Goal: Task Accomplishment & Management: Use online tool/utility

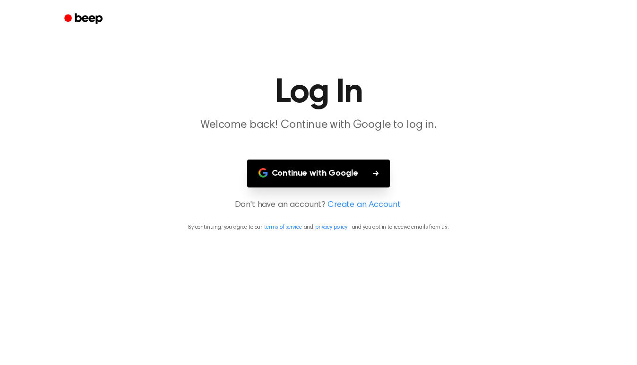
click at [327, 153] on main "Log In Welcome back! Continue with Google to log in. Continue with Google Don't…" at bounding box center [318, 182] width 637 height 365
click at [339, 172] on button "Continue with Google" at bounding box center [318, 173] width 143 height 28
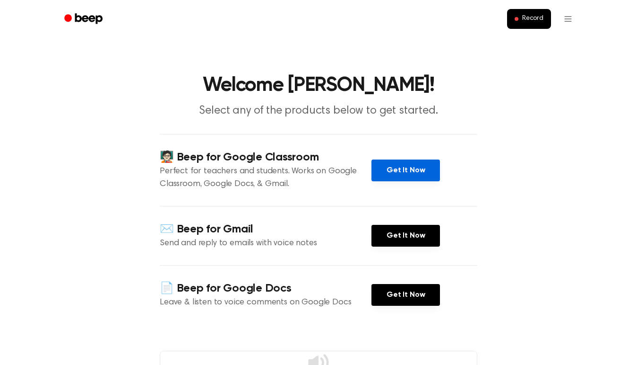
scroll to position [28, 0]
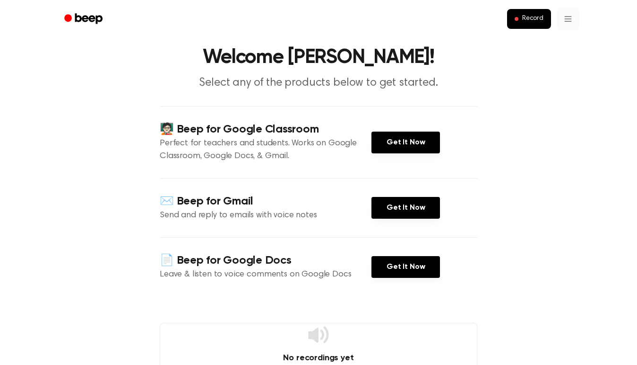
click at [572, 29] on html "Record Welcome [PERSON_NAME]! Select any of the products below to get started. …" at bounding box center [318, 322] width 637 height 700
click at [572, 24] on html "Record Welcome [PERSON_NAME]! Select any of the products below to get started. …" at bounding box center [318, 322] width 637 height 700
click at [572, 39] on link "Recording History" at bounding box center [549, 43] width 59 height 16
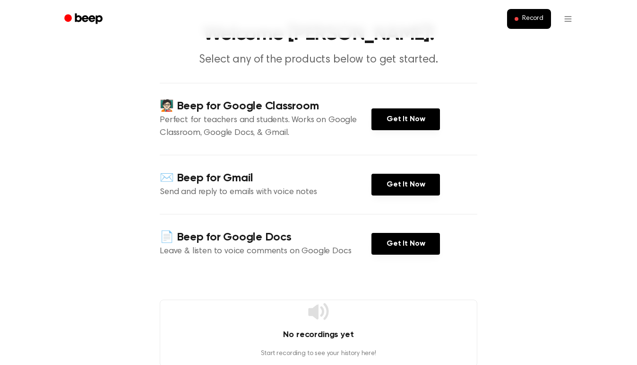
scroll to position [48, 0]
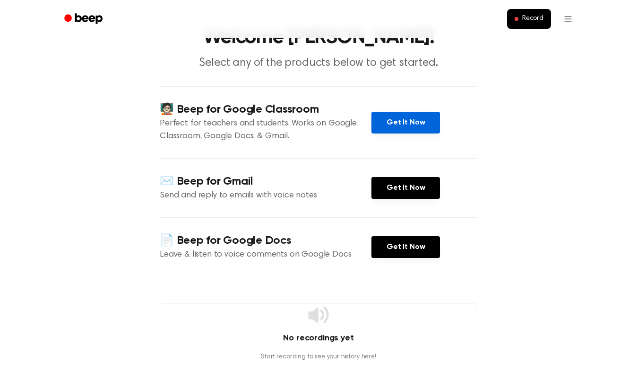
click at [413, 115] on link "Get It Now" at bounding box center [406, 123] width 69 height 22
